Goal: Information Seeking & Learning: Check status

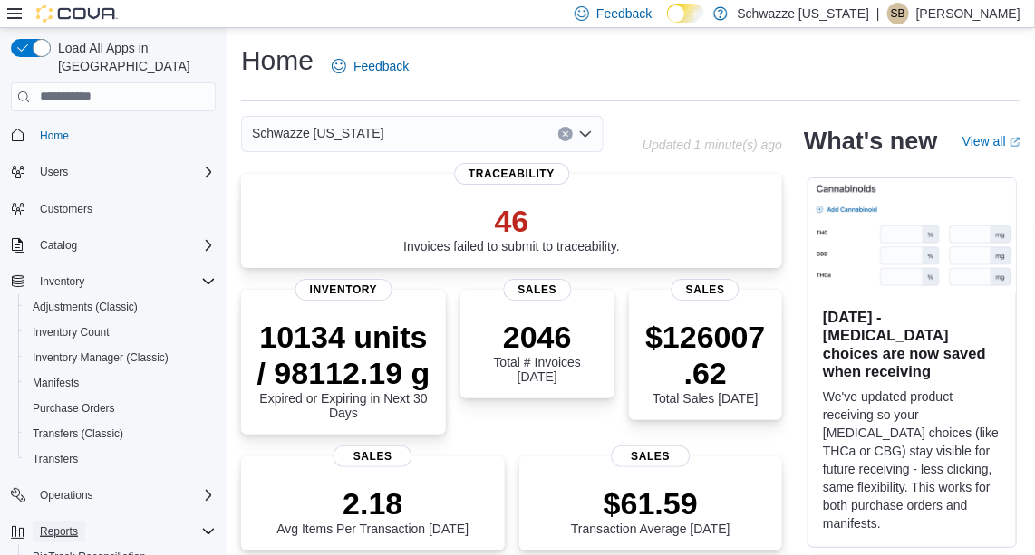
click at [48, 525] on span "Reports" at bounding box center [59, 532] width 38 height 14
click at [73, 525] on span "Reports" at bounding box center [59, 532] width 38 height 14
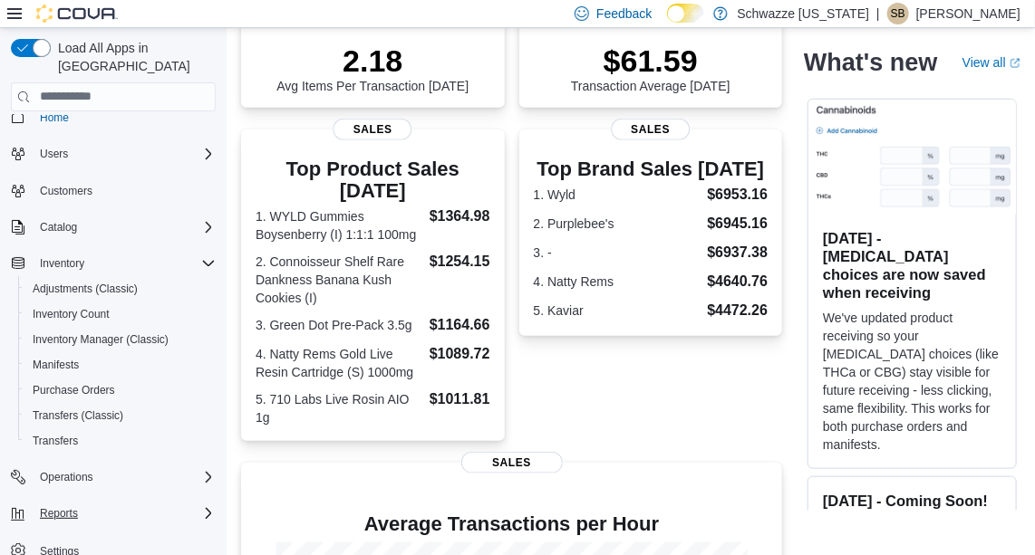
scroll to position [461, 0]
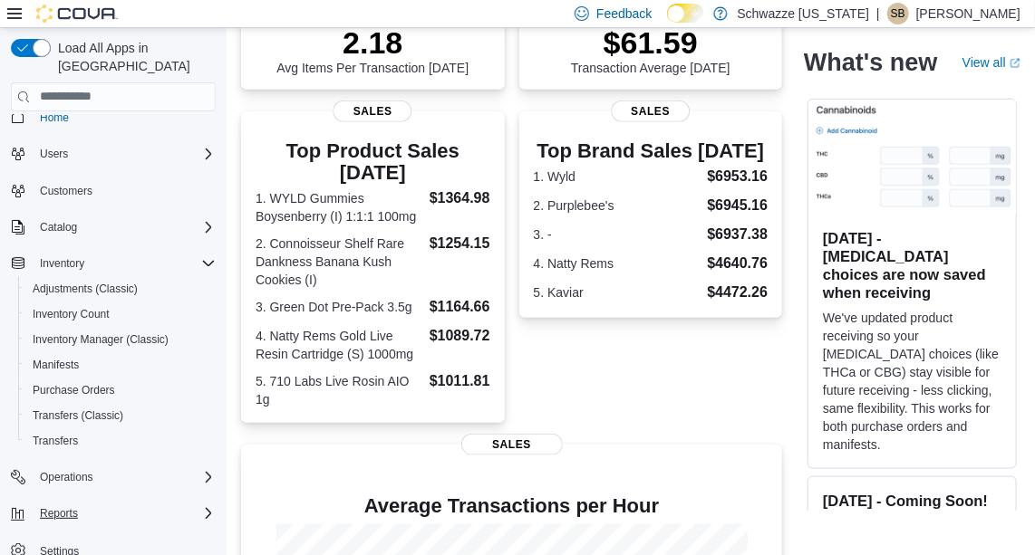
click at [154, 503] on div "Reports" at bounding box center [124, 514] width 183 height 22
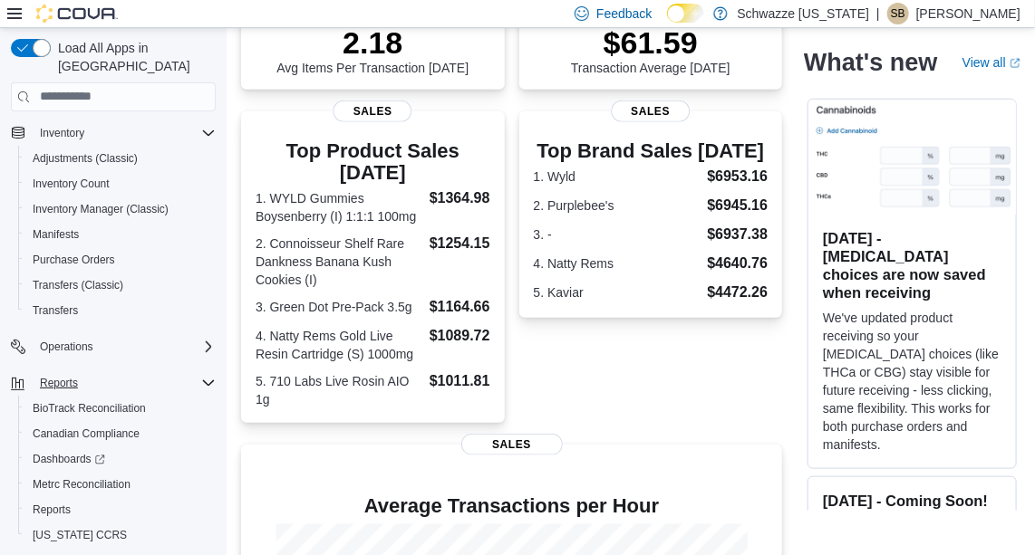
scroll to position [150, 0]
click at [47, 501] on span "Reports" at bounding box center [52, 508] width 38 height 14
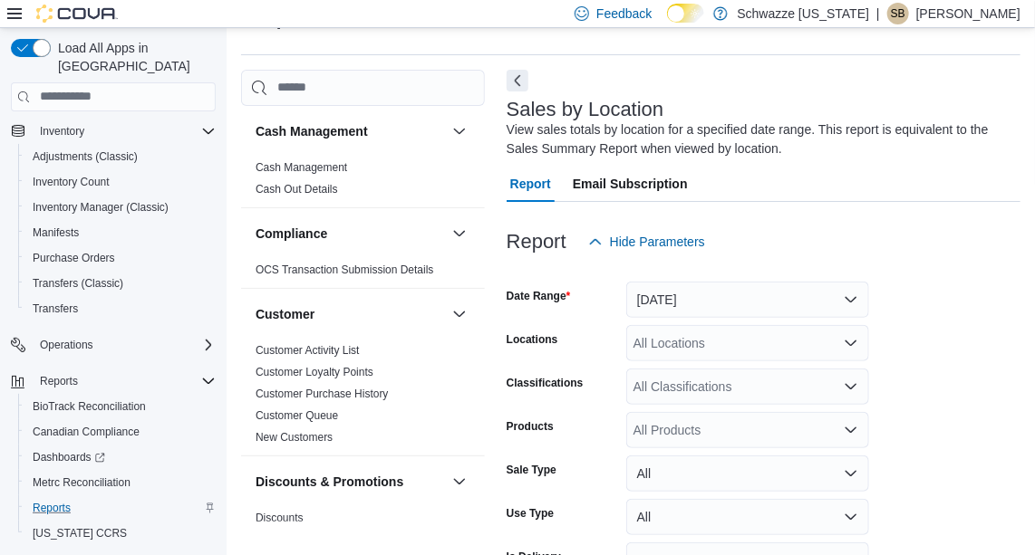
scroll to position [61, 0]
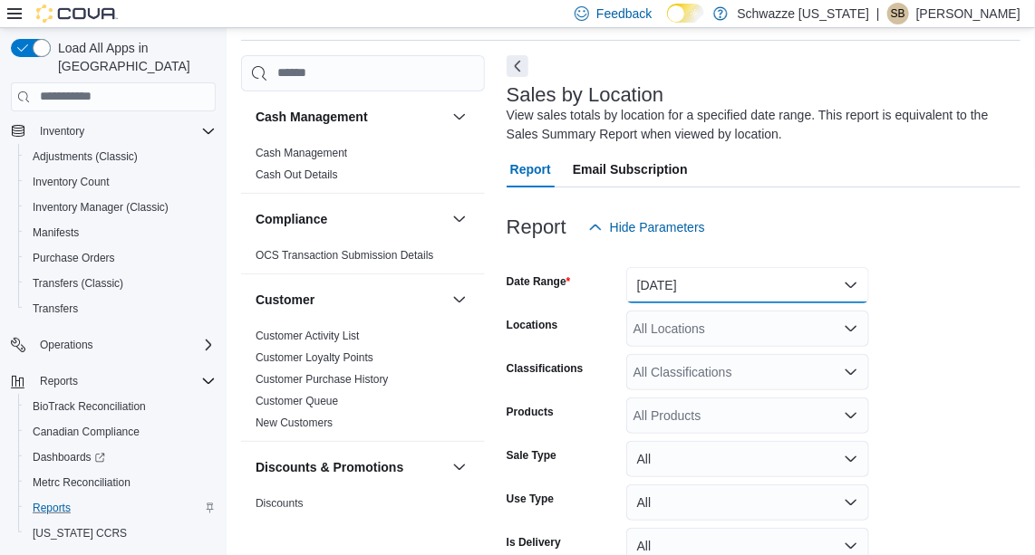
click at [850, 278] on button "Yesterday" at bounding box center [747, 285] width 243 height 36
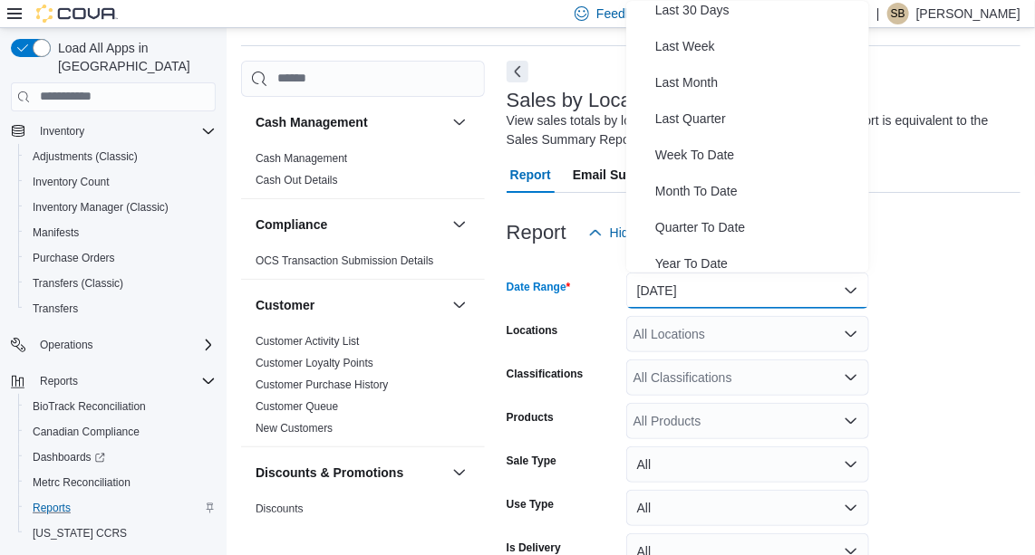
scroll to position [271, 0]
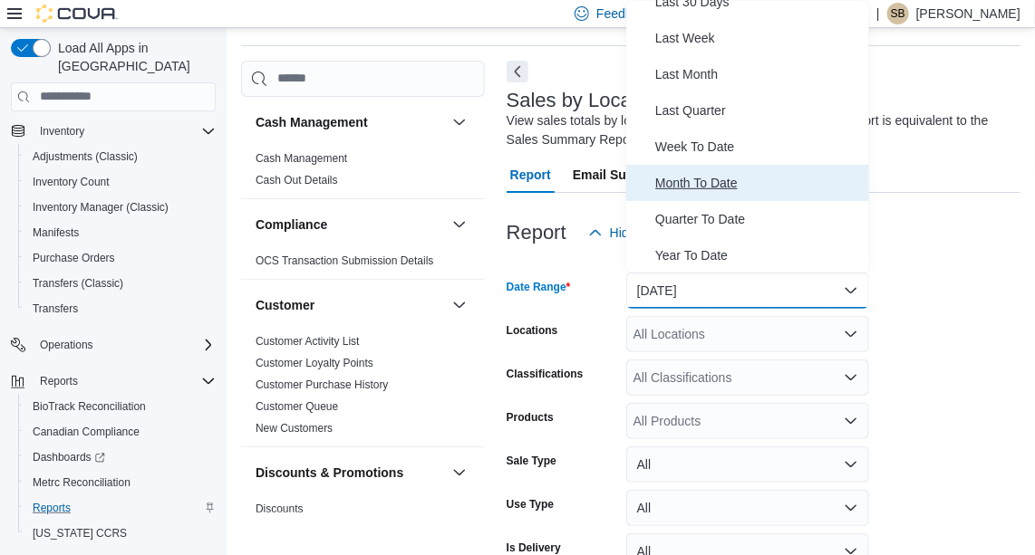
click at [726, 173] on span "Month To Date" at bounding box center [758, 183] width 207 height 22
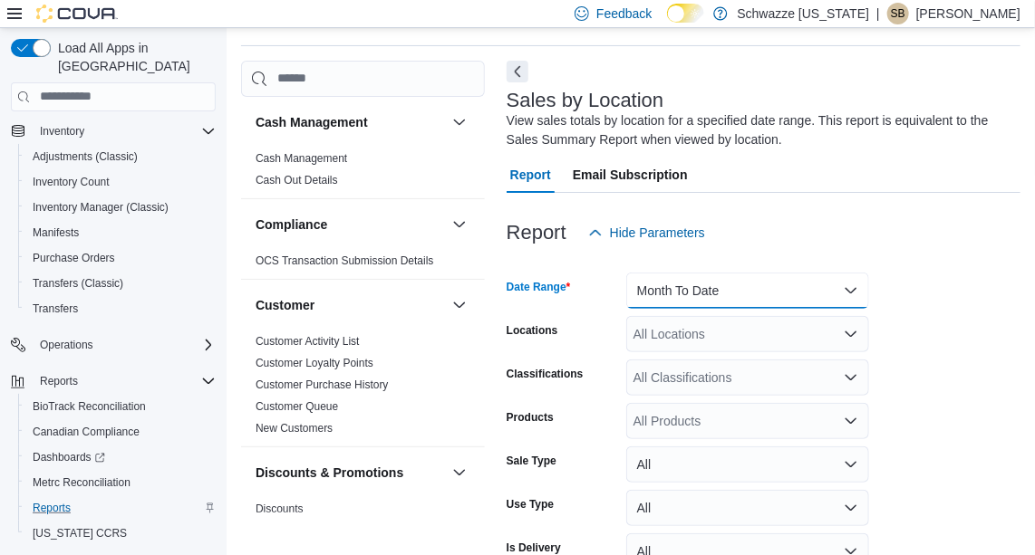
scroll to position [156, 0]
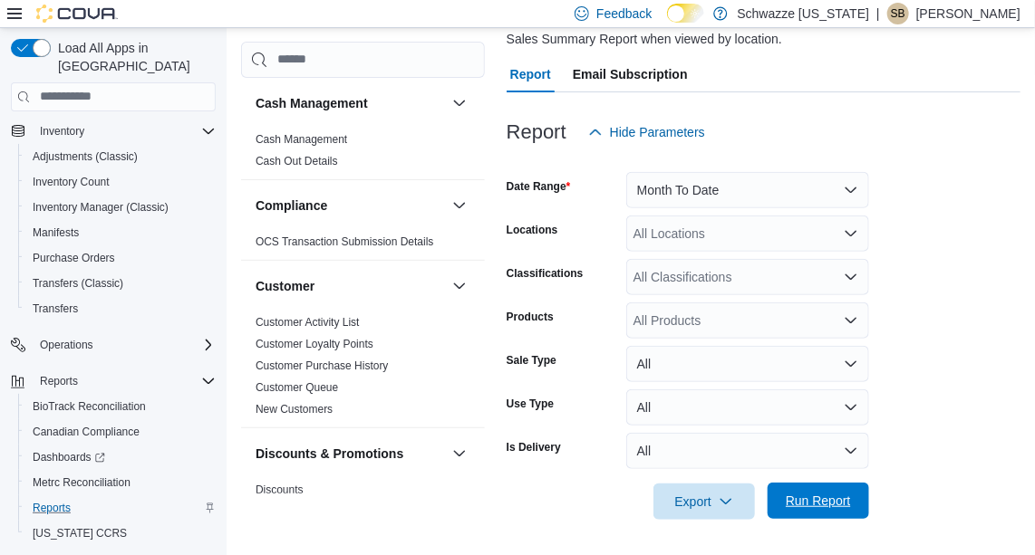
click at [827, 506] on span "Run Report" at bounding box center [817, 501] width 65 height 18
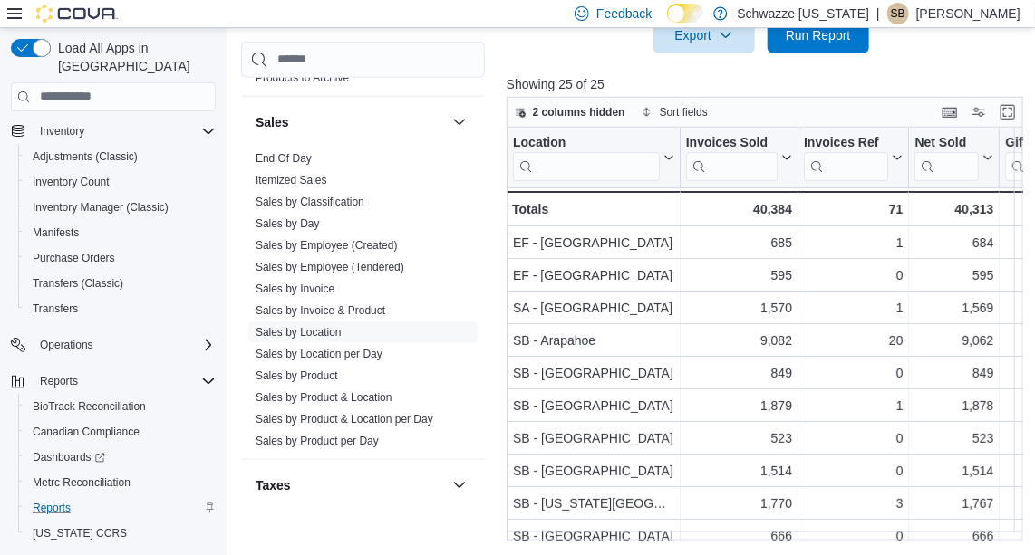
scroll to position [621, 0]
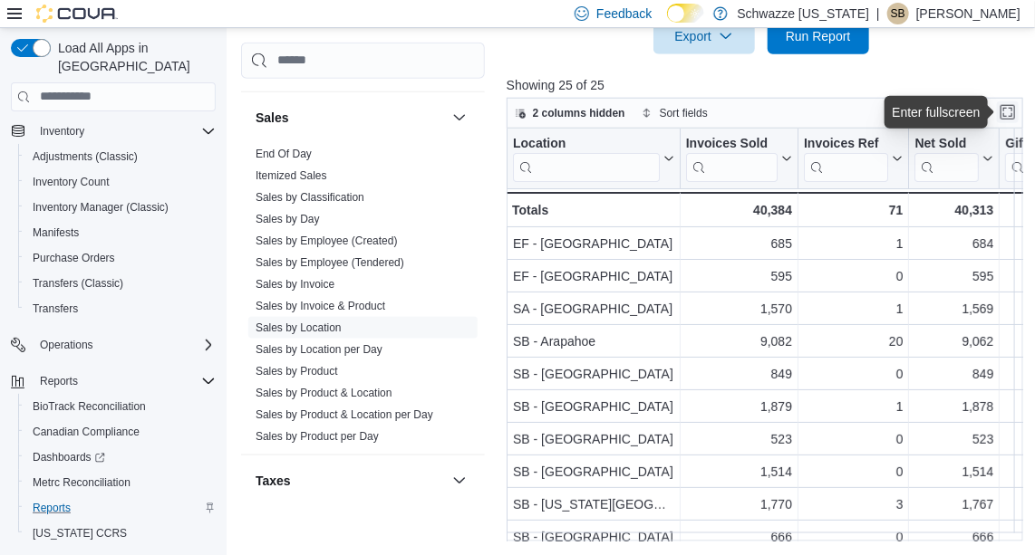
click at [1013, 118] on button "Enter fullscreen" at bounding box center [1008, 112] width 22 height 22
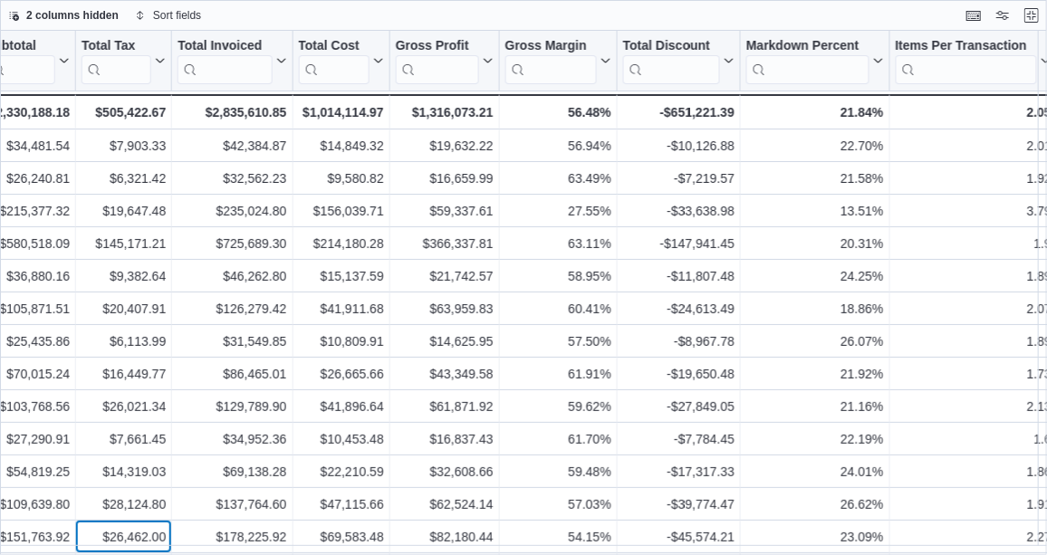
scroll to position [41, 697]
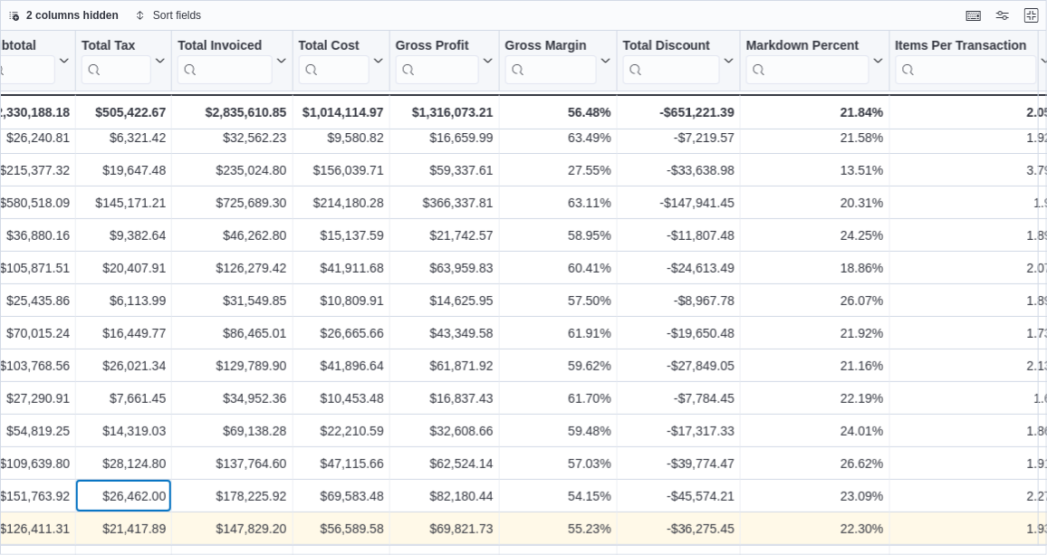
drag, startPoint x: 130, startPoint y: 546, endPoint x: 182, endPoint y: 538, distance: 53.2
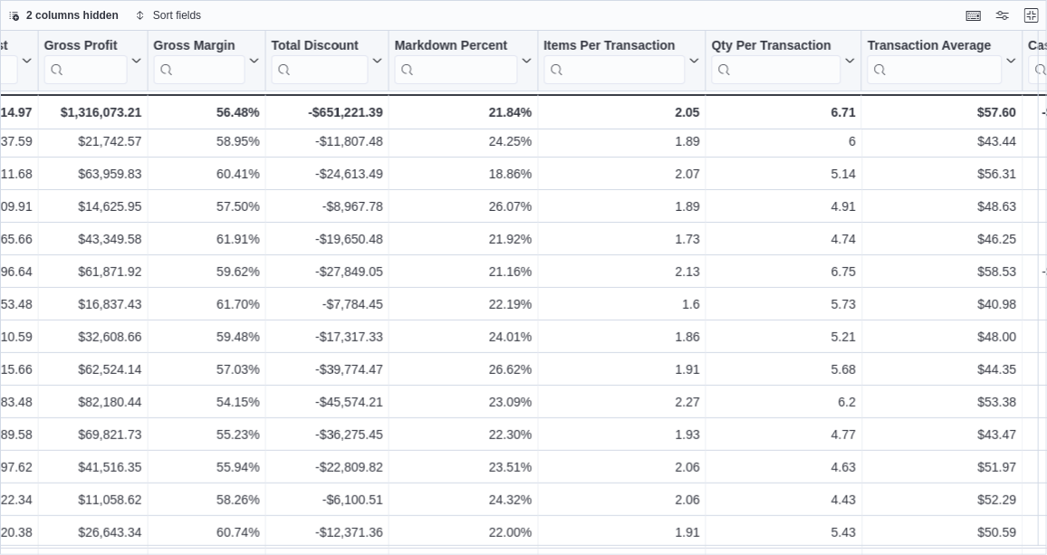
scroll to position [0, 1048]
